Goal: Transaction & Acquisition: Purchase product/service

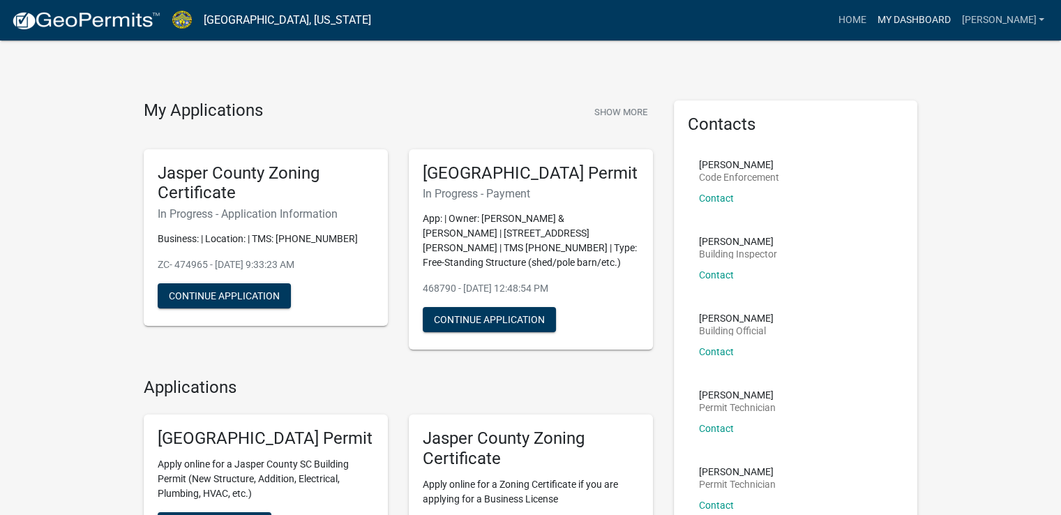
click at [927, 14] on link "My Dashboard" at bounding box center [914, 20] width 84 height 27
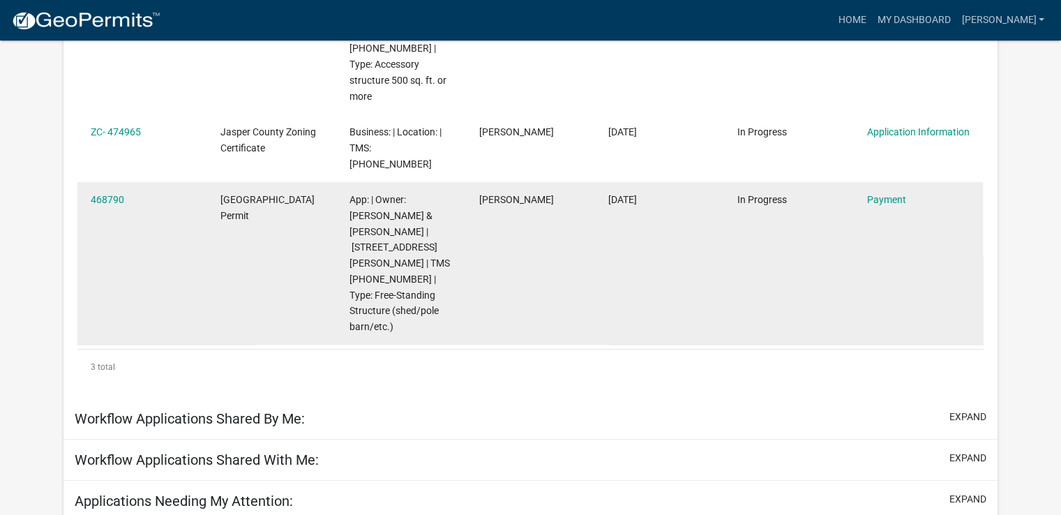
scroll to position [411, 0]
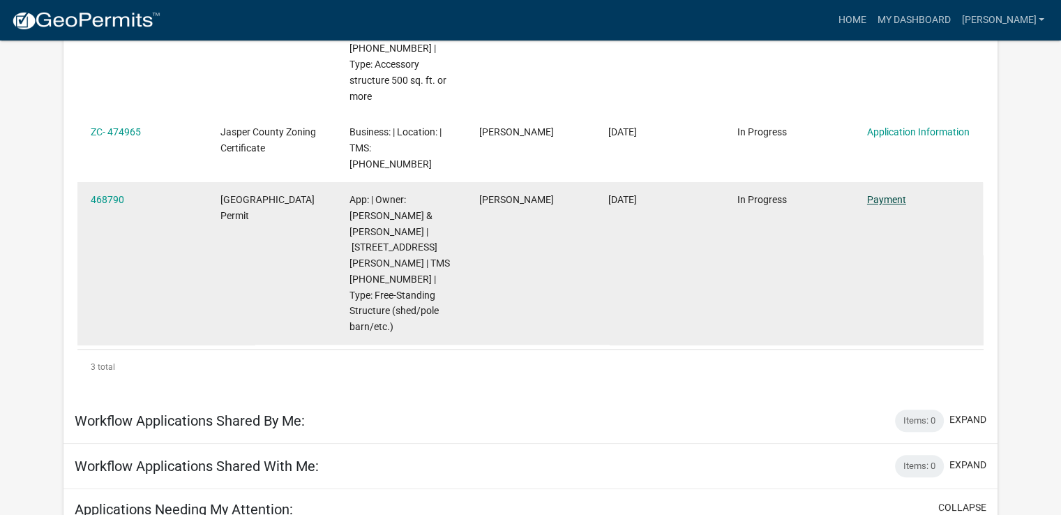
click at [890, 194] on link "Payment" at bounding box center [886, 199] width 39 height 11
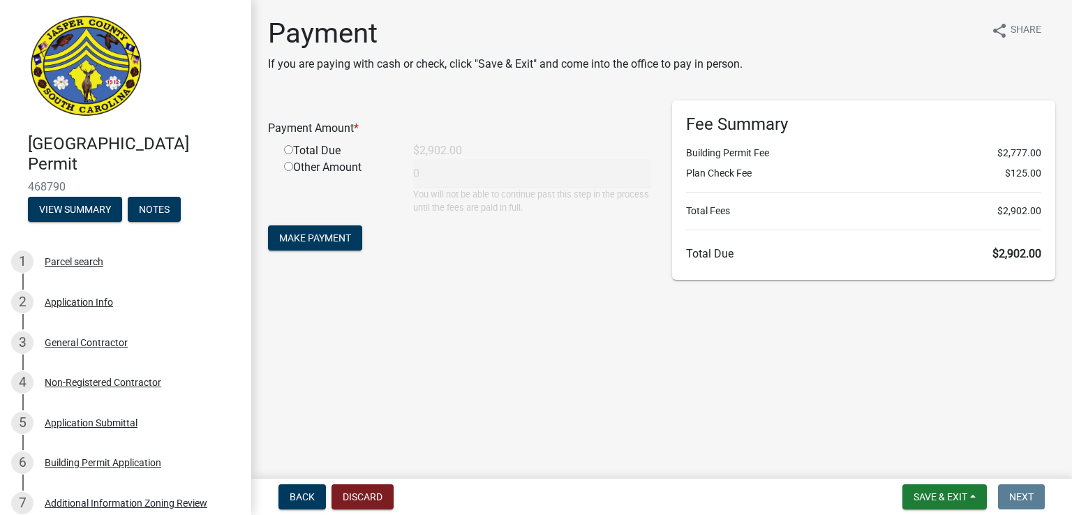
click at [288, 149] on input "radio" at bounding box center [288, 149] width 9 height 9
radio input "true"
type input "2902"
click at [311, 234] on span "Make Payment" at bounding box center [315, 237] width 72 height 11
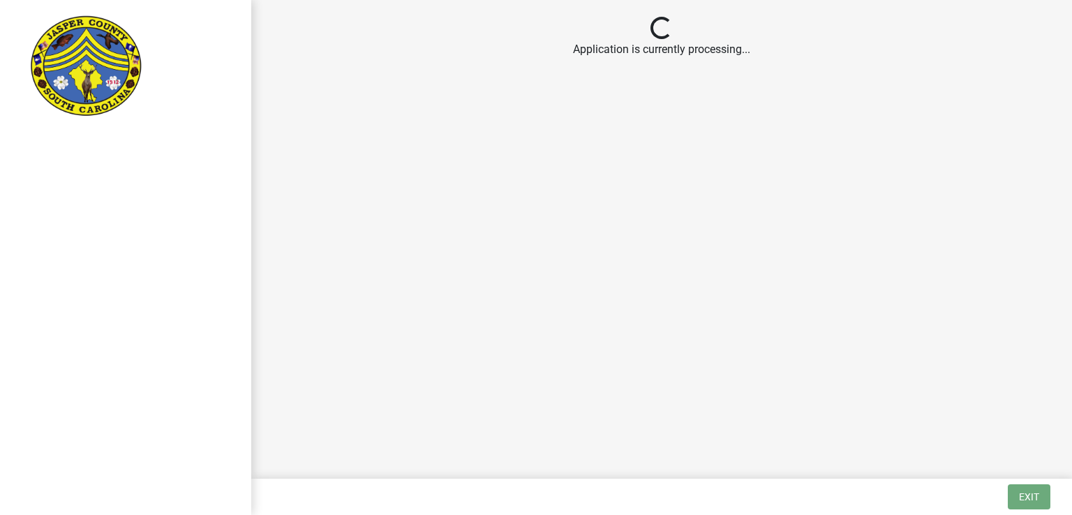
click at [713, 269] on main "Loading... Application is currently processing..." at bounding box center [661, 236] width 821 height 473
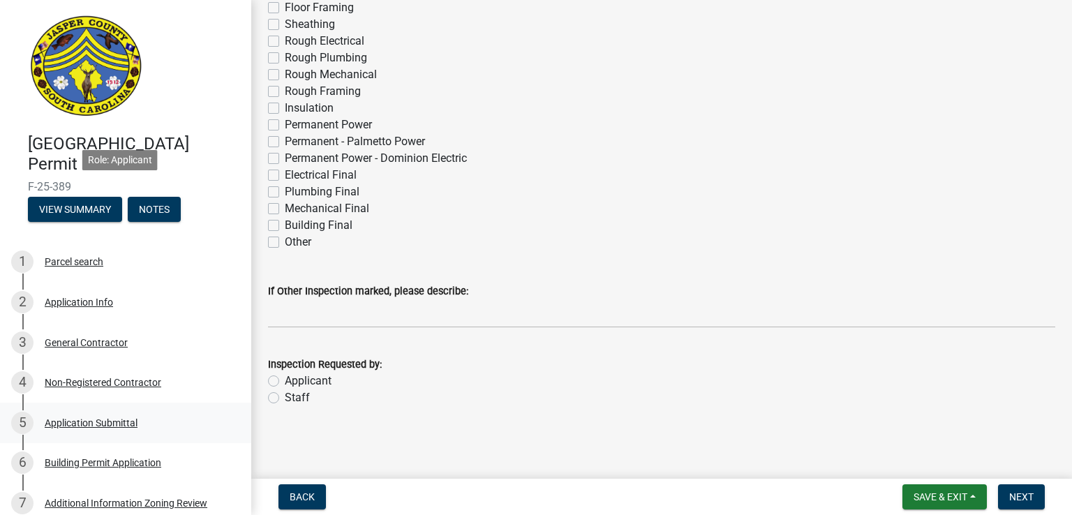
scroll to position [232, 0]
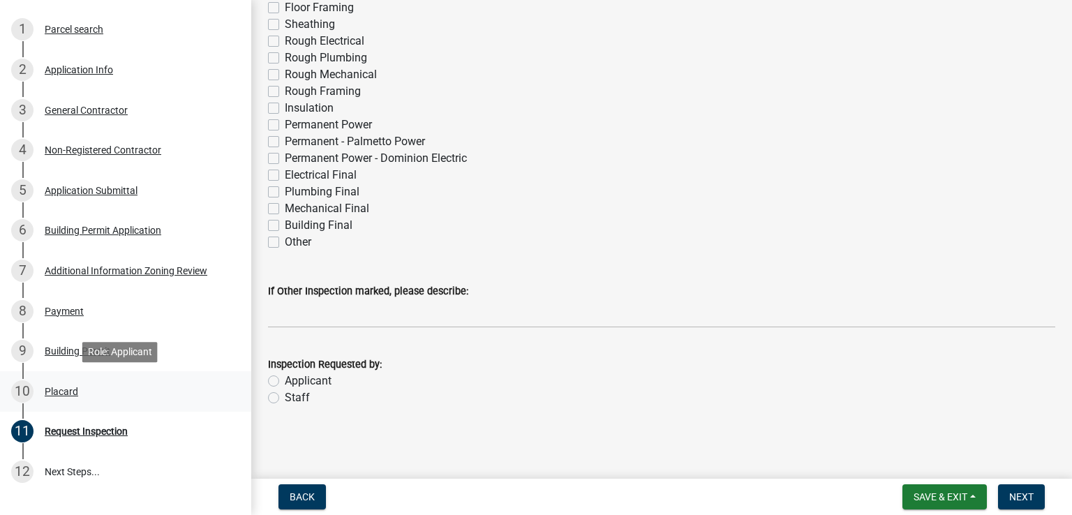
click at [64, 391] on div "Placard" at bounding box center [61, 392] width 33 height 10
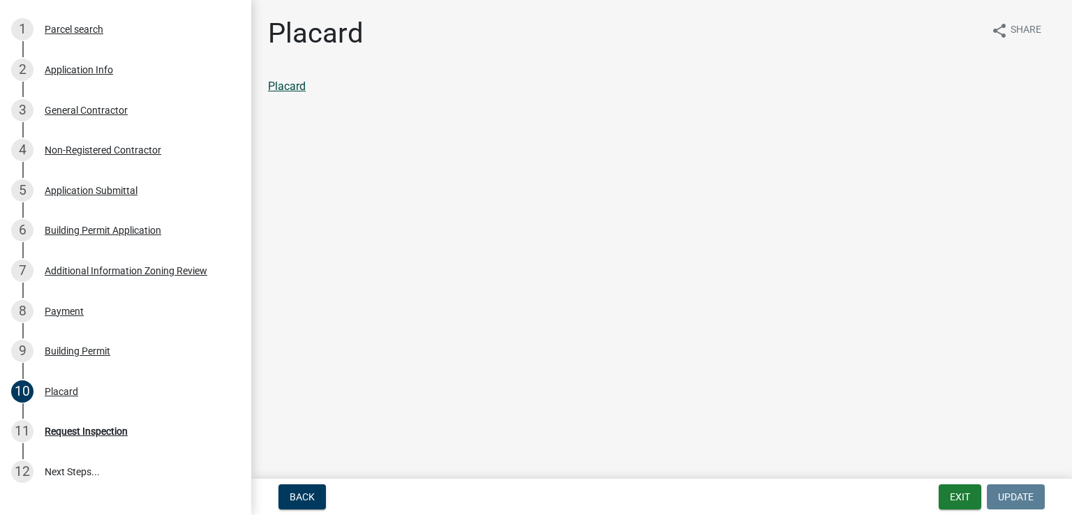
click at [285, 89] on link "Placard" at bounding box center [287, 86] width 38 height 13
